Goal: Entertainment & Leisure: Consume media (video, audio)

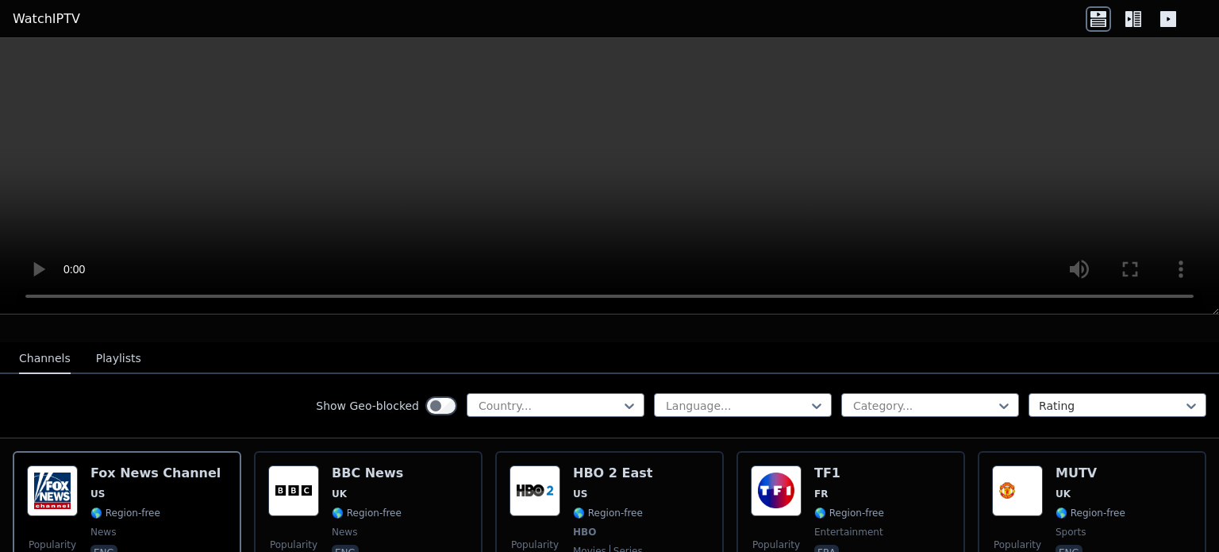
scroll to position [953, 0]
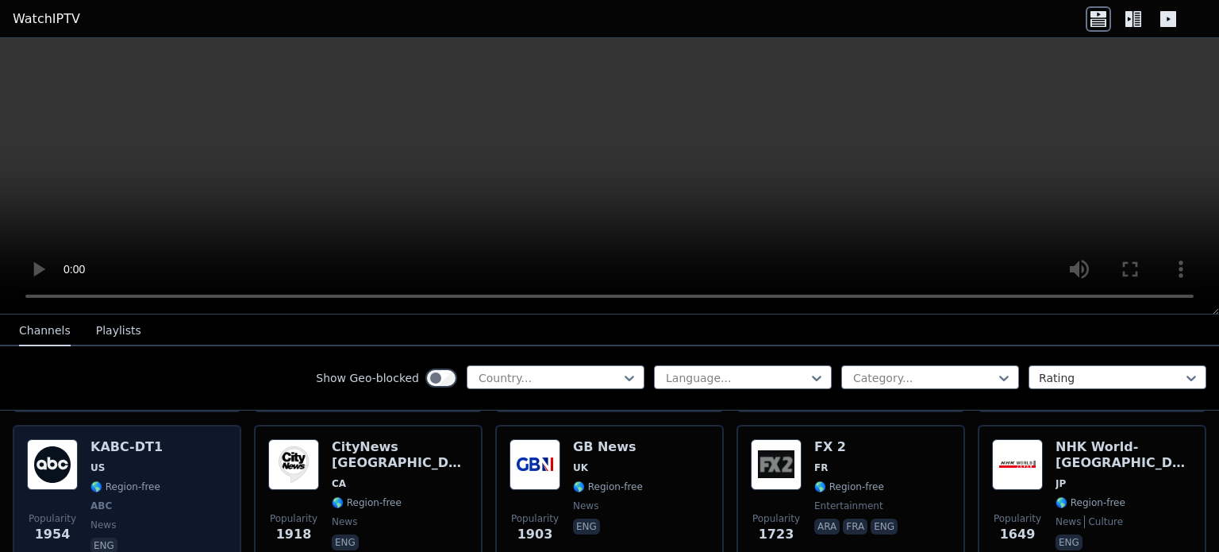
click at [33, 460] on img at bounding box center [52, 464] width 51 height 51
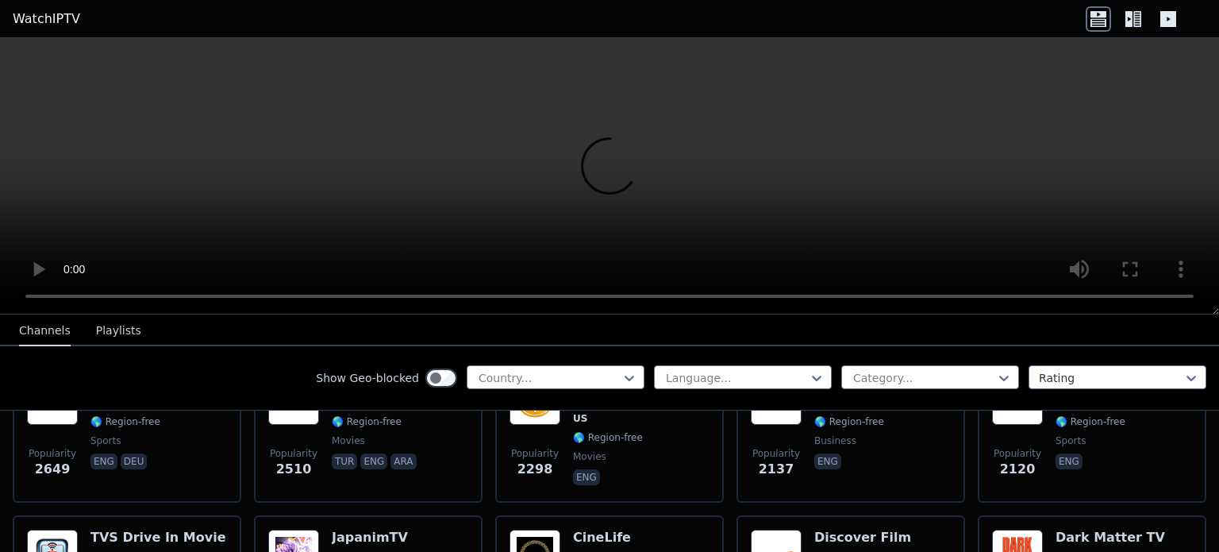
scroll to position [1012, 0]
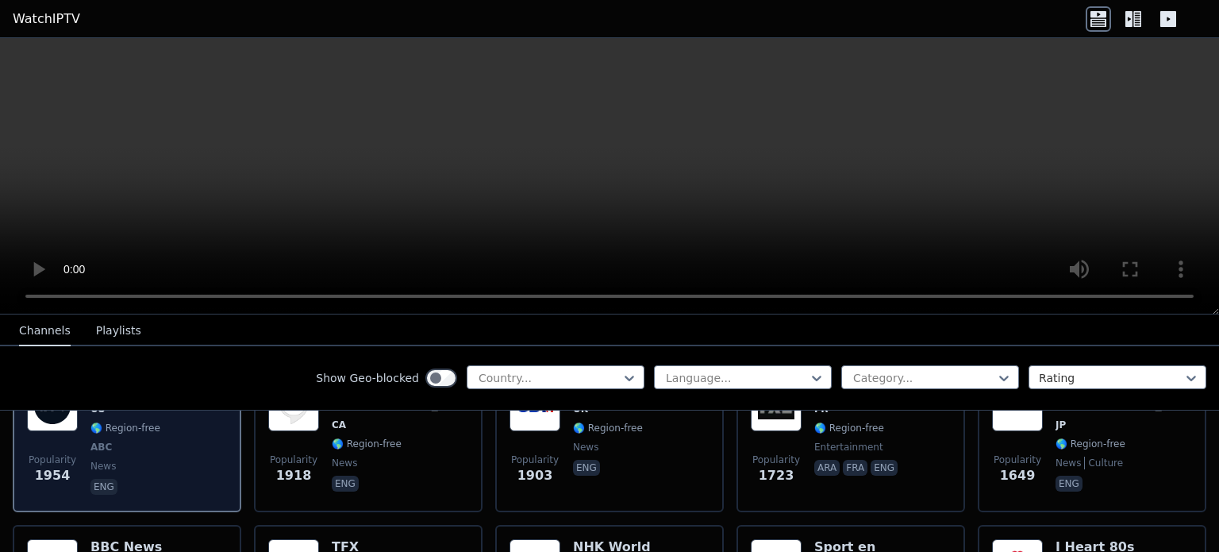
click at [67, 453] on span "Popularity 1954" at bounding box center [52, 469] width 51 height 51
click at [72, 421] on div "Popularity 1954" at bounding box center [52, 438] width 51 height 117
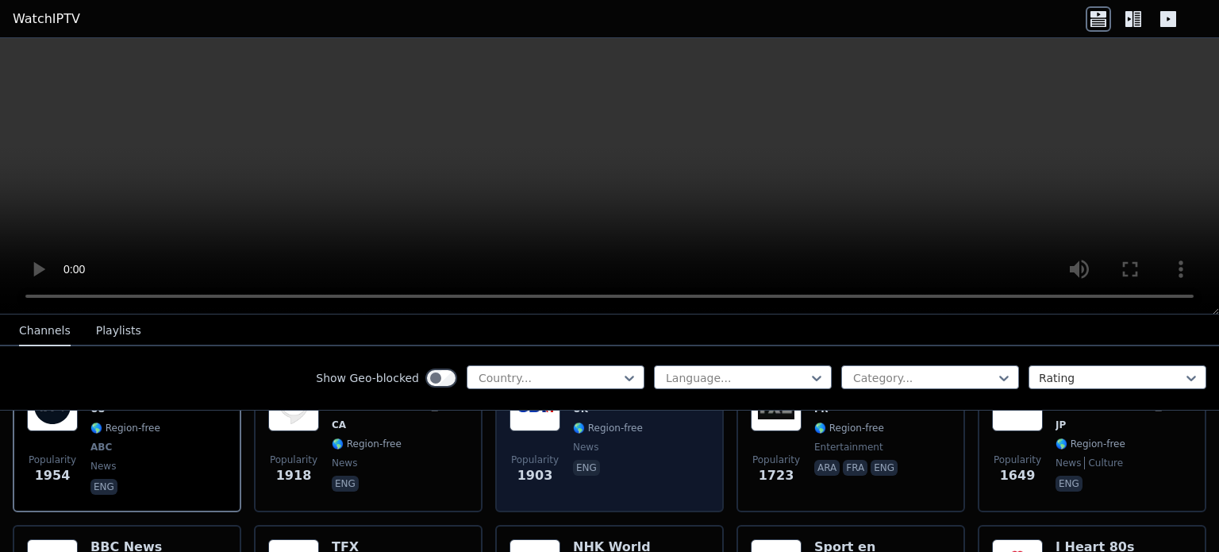
click at [532, 453] on span "Popularity" at bounding box center [535, 459] width 48 height 13
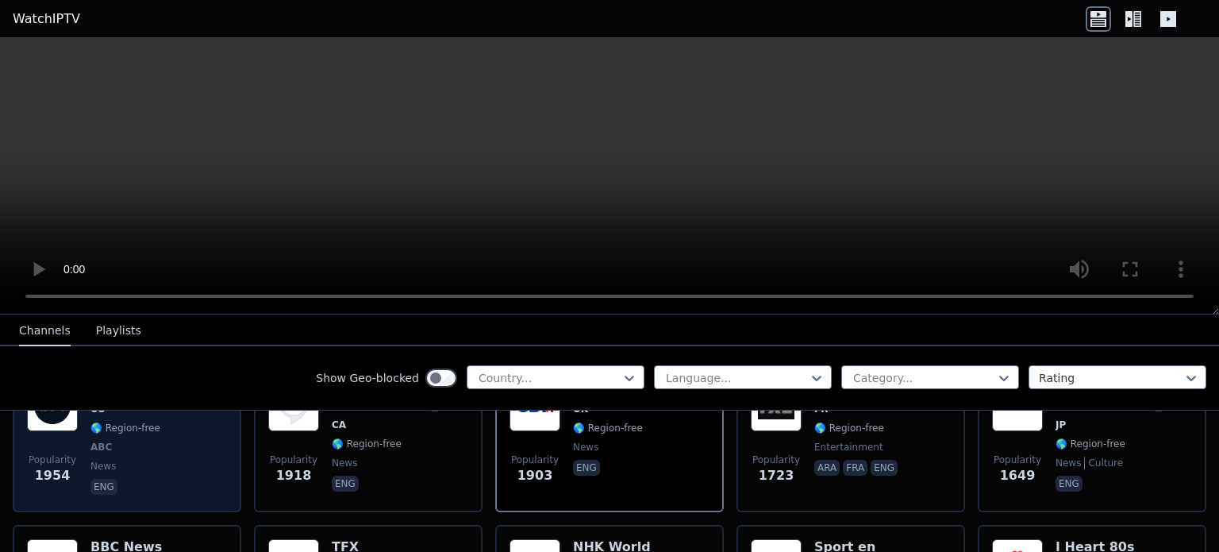
click at [164, 467] on div "Popularity 1954 KABC-DT1 US 🌎 Region-free ABC news eng" at bounding box center [127, 438] width 200 height 117
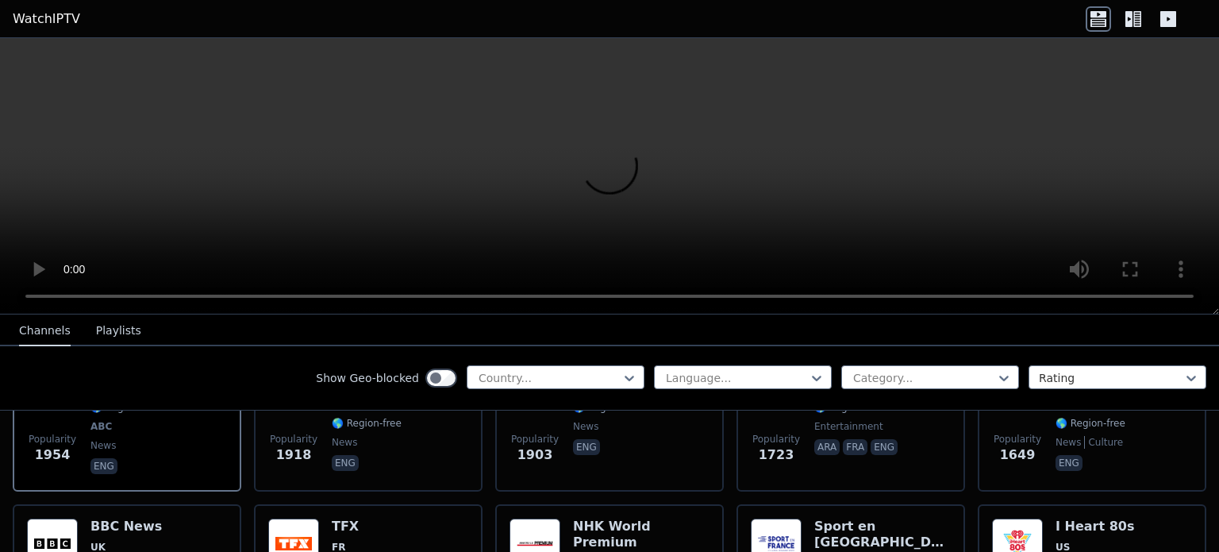
scroll to position [1028, 0]
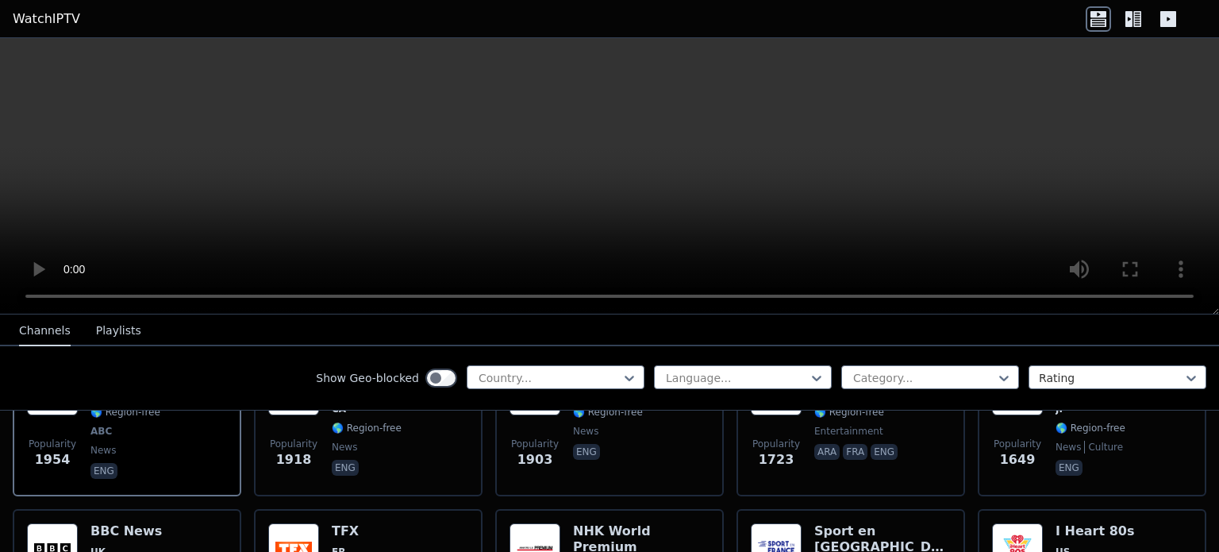
click at [126, 334] on button "Playlists" at bounding box center [118, 331] width 45 height 30
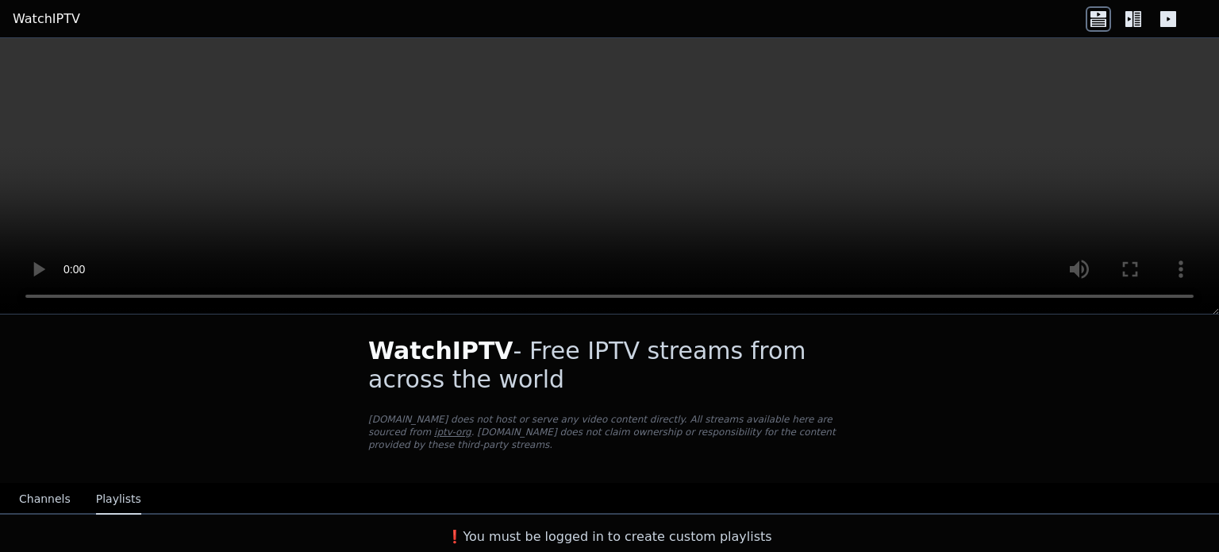
scroll to position [0, 0]
